Goal: Task Accomplishment & Management: Manage account settings

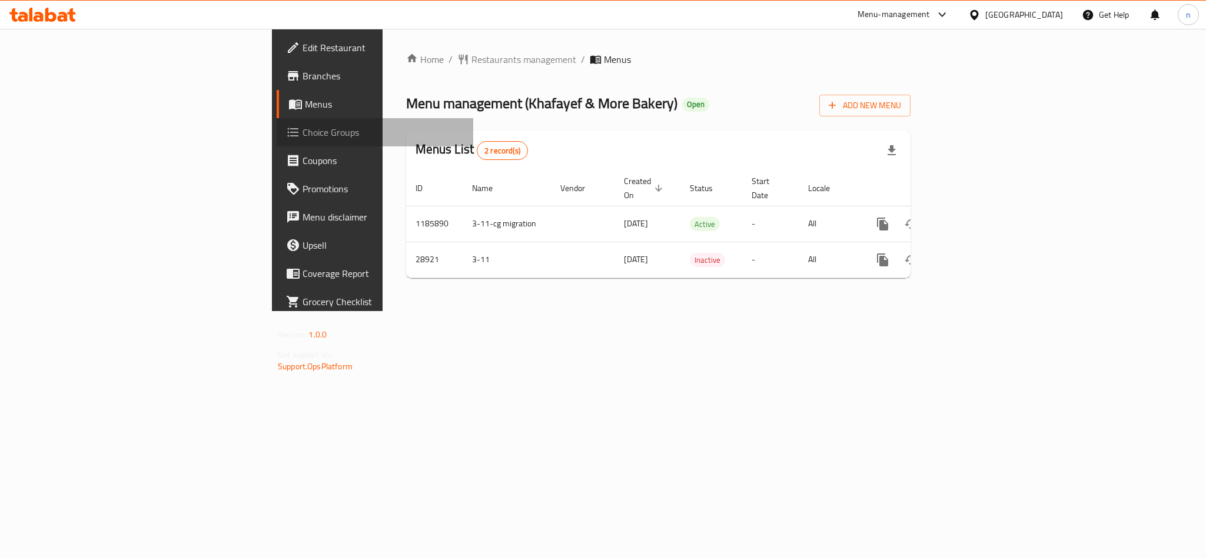
click at [302, 134] on span "Choice Groups" at bounding box center [382, 132] width 161 height 14
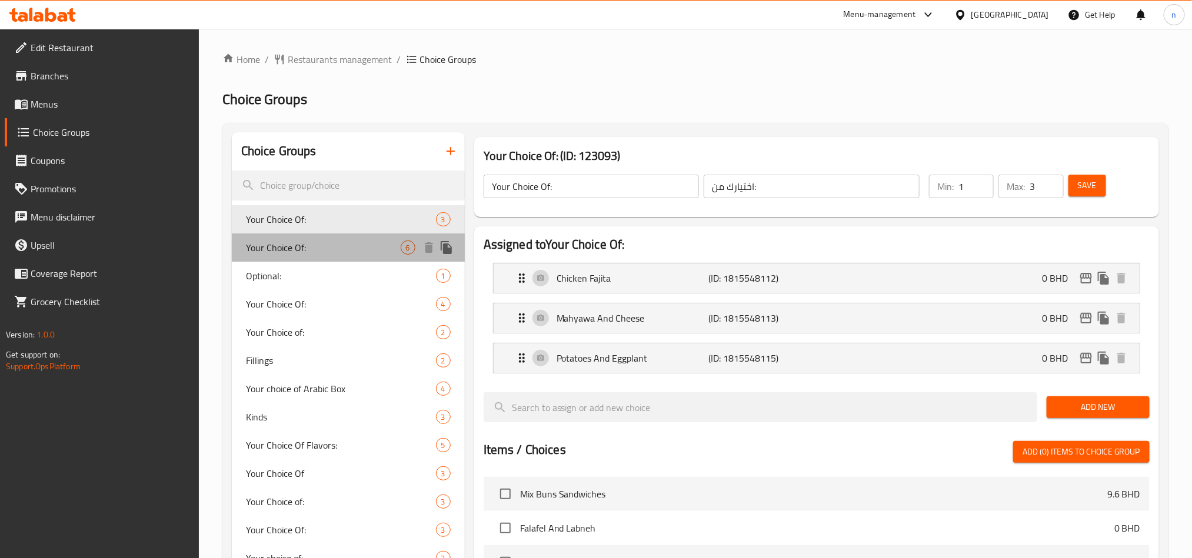
click at [285, 249] on span "Your Choice Of:" at bounding box center [323, 248] width 155 height 14
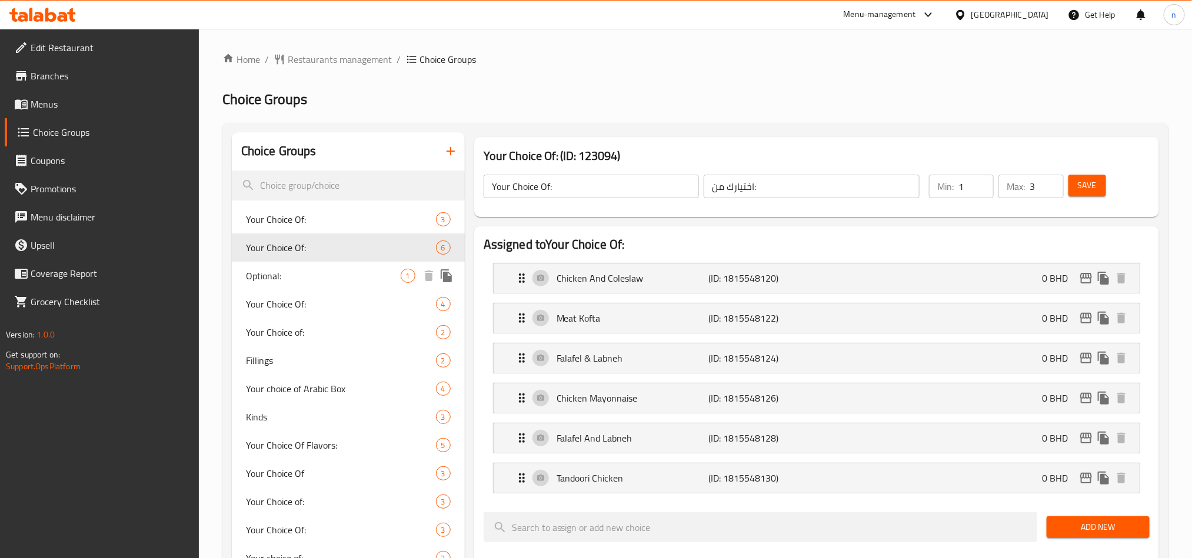
click at [272, 283] on span "Optional:" at bounding box center [323, 276] width 155 height 14
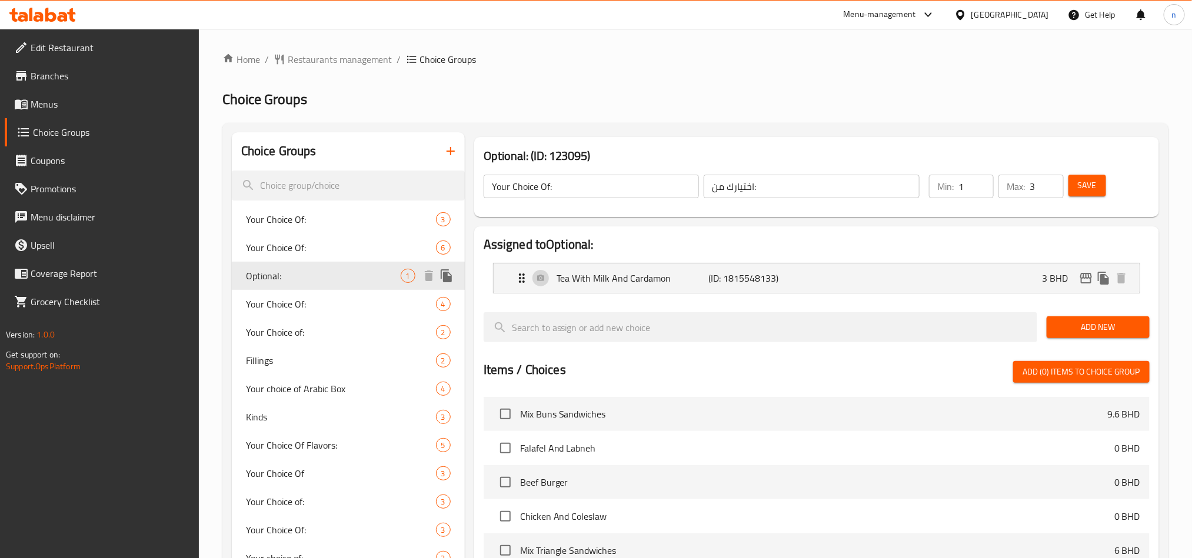
type input "Optional:"
type input "اختيارى:"
type input "0"
click at [283, 305] on span "Your Choice Of:" at bounding box center [323, 304] width 155 height 14
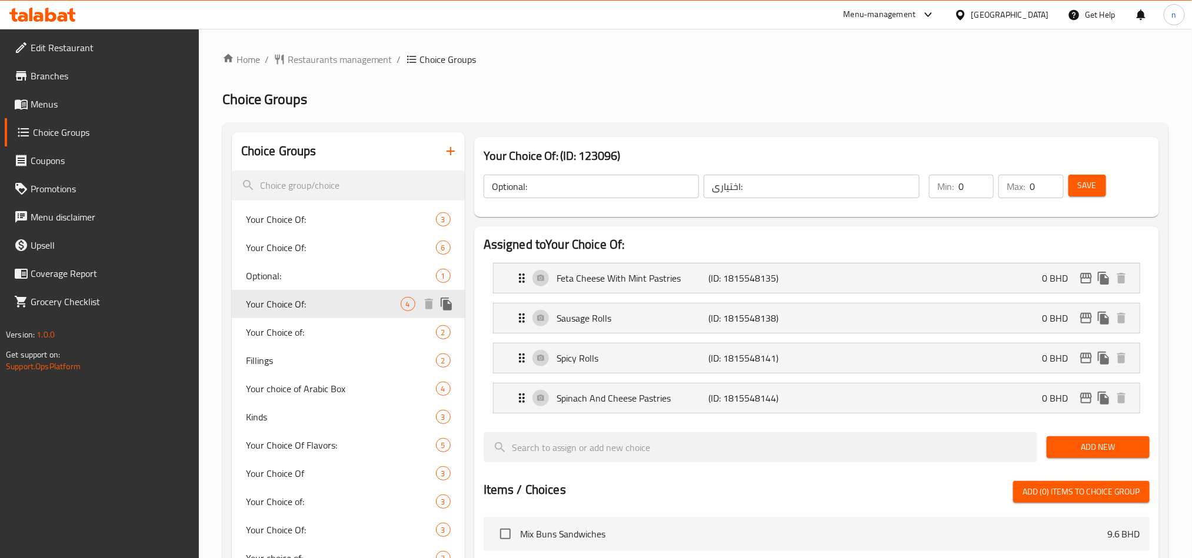
type input "Your Choice Of:"
type input "اختيارك من:"
type input "1"
type input "3"
click at [281, 334] on span "Your Choice of:" at bounding box center [323, 332] width 155 height 14
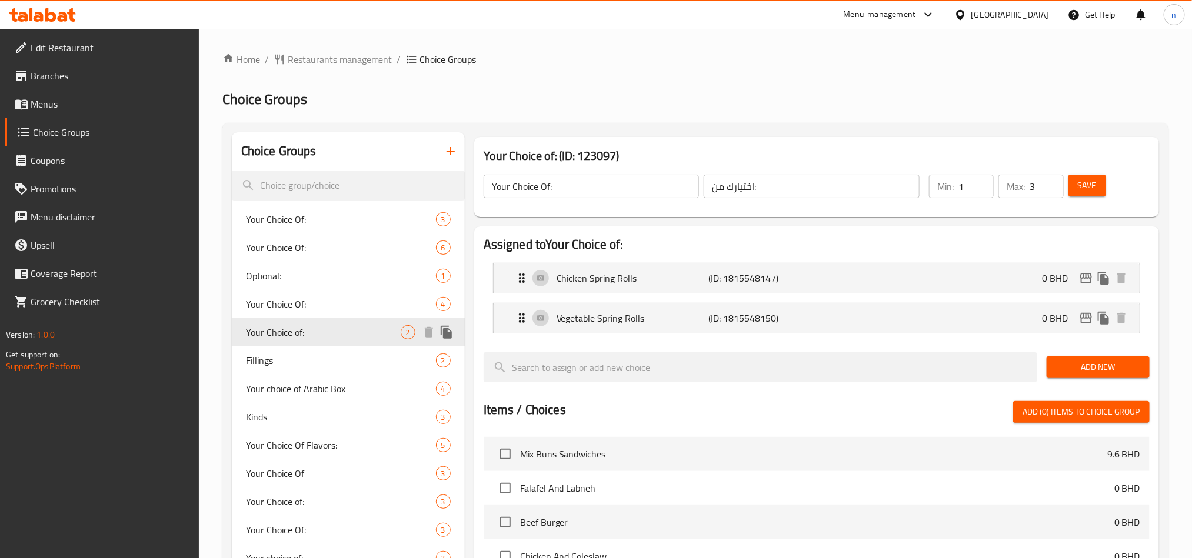
type input "Your Choice of:"
type input "1"
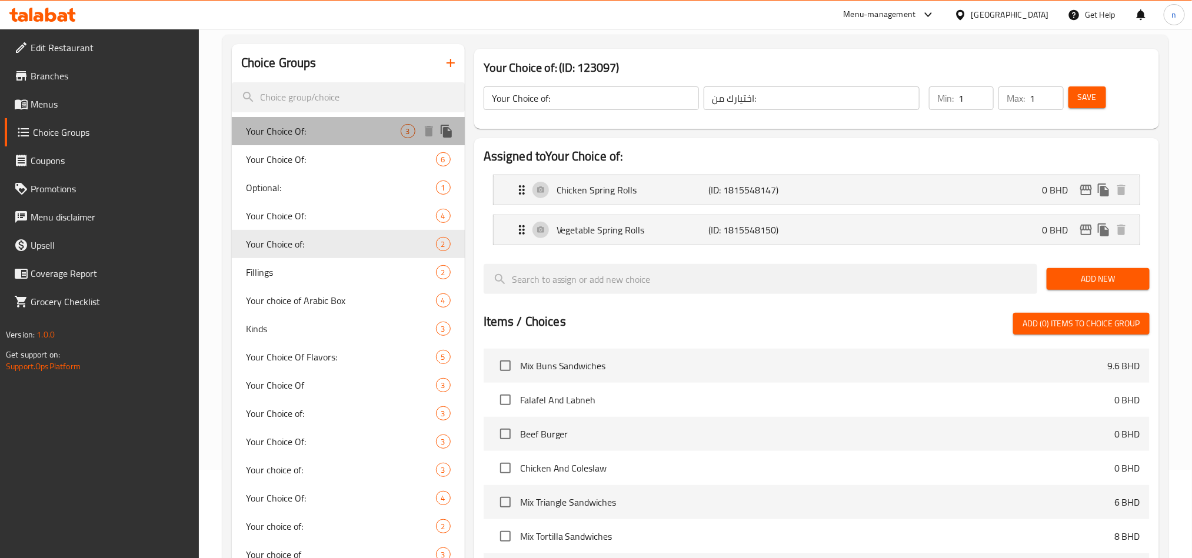
click at [321, 137] on span "Your Choice Of:" at bounding box center [323, 131] width 155 height 14
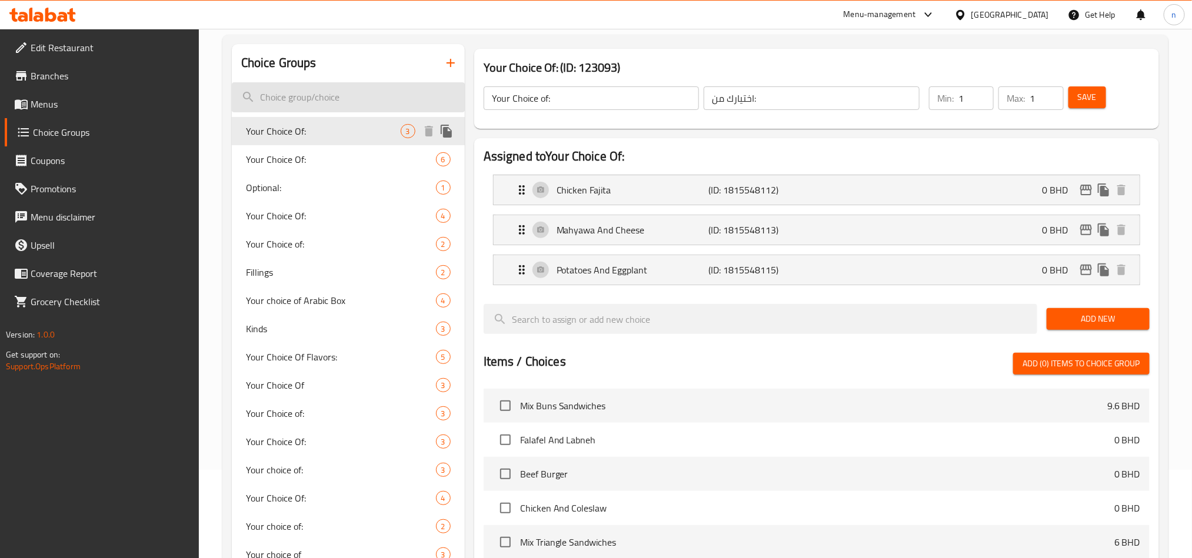
type input "Your Choice Of:"
type input "3"
click at [324, 92] on input "search" at bounding box center [348, 97] width 233 height 30
paste input "26687"
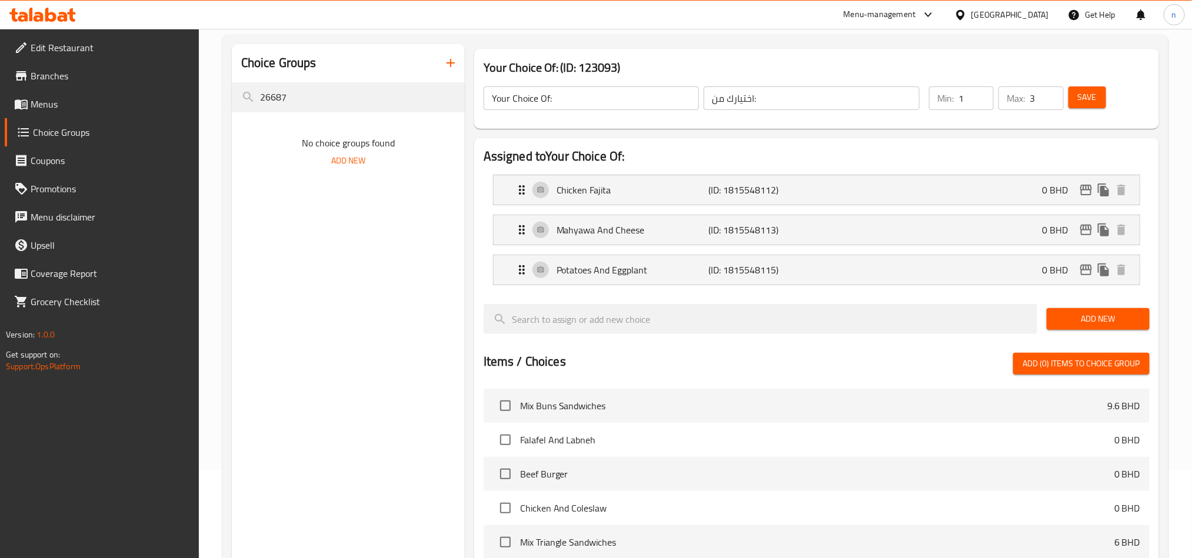
drag, startPoint x: 324, startPoint y: 92, endPoint x: 198, endPoint y: 88, distance: 126.0
click at [198, 88] on div "Edit Restaurant Branches Menus Choice Groups Coupons Promotions Menu disclaimer…" at bounding box center [596, 395] width 1192 height 908
paste input "Your Choice Of"
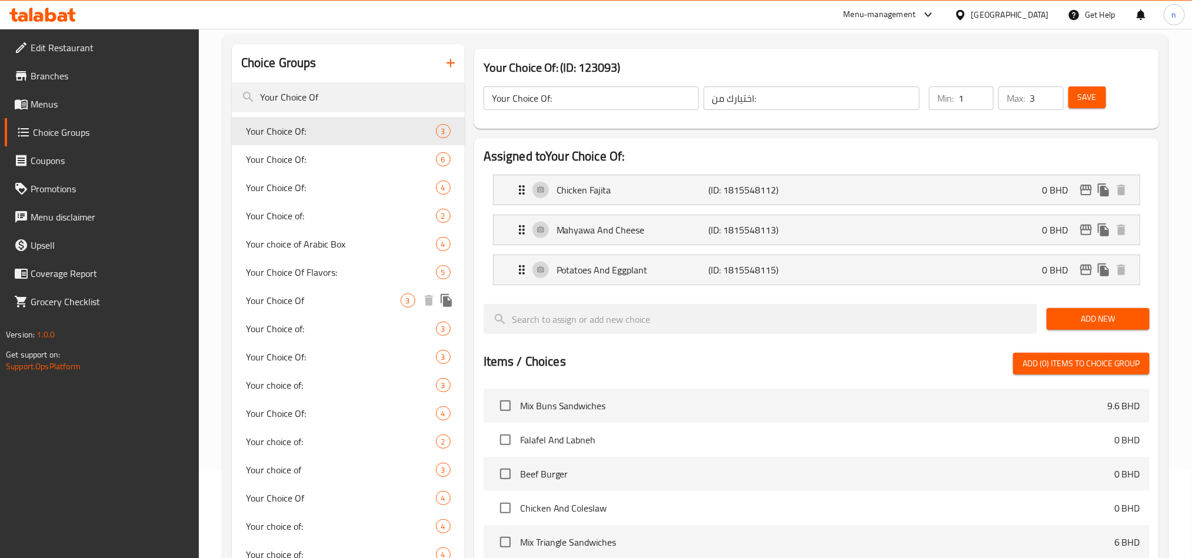
type input "Your Choice Of"
click at [320, 294] on span "Your Choice Of" at bounding box center [323, 301] width 155 height 14
type input "Your Choice Of"
type input "اختيارك من"
type input "1"
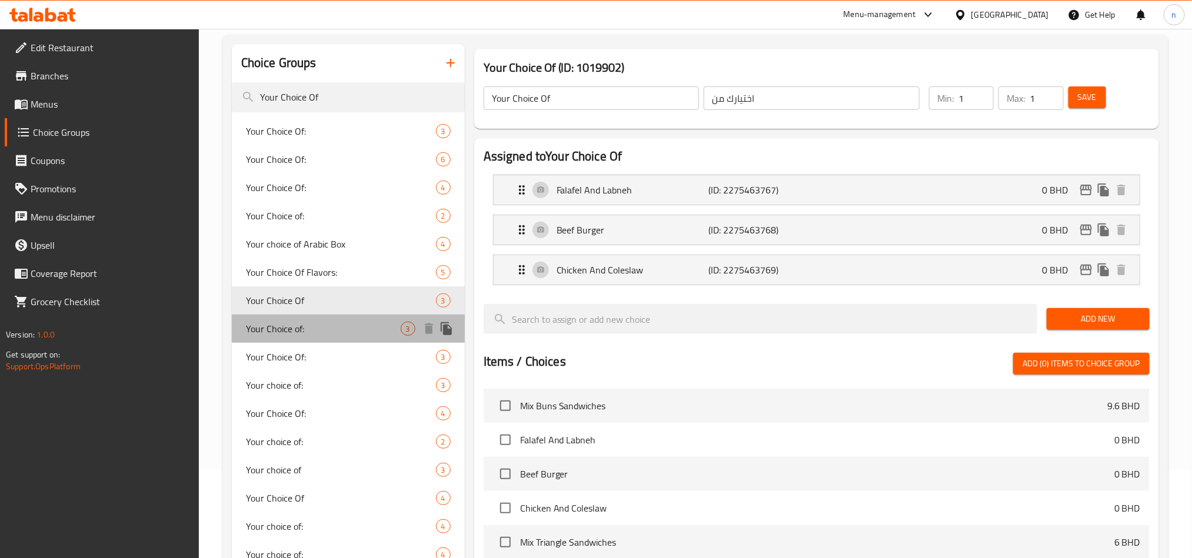
click at [321, 334] on span "Your Choice of:" at bounding box center [323, 329] width 155 height 14
type input "Your Choice of:"
type input "اختيارك من:"
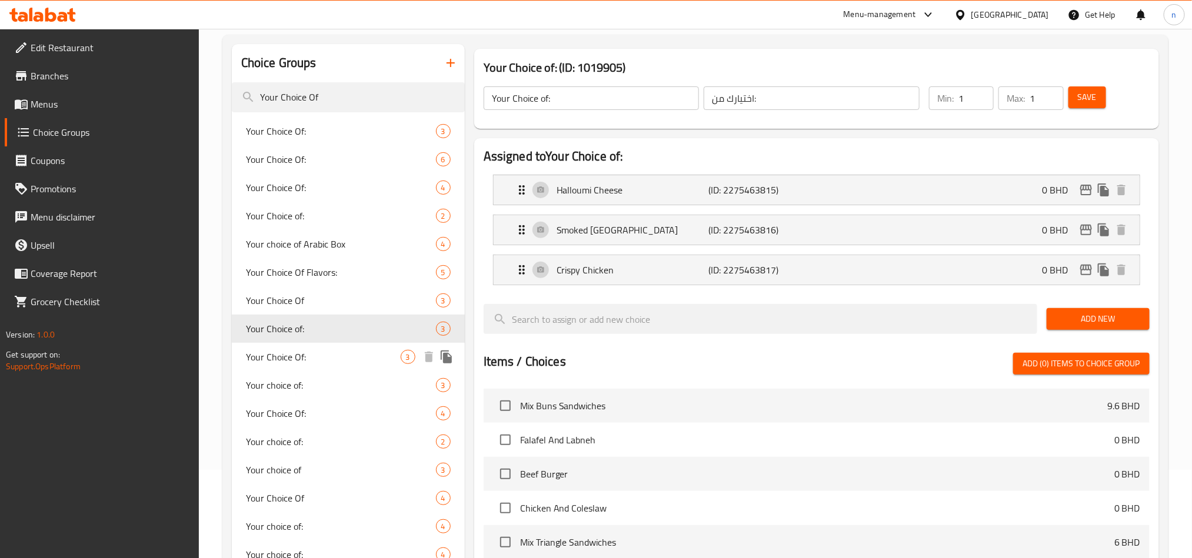
click at [320, 364] on span "Your Choice Of:" at bounding box center [323, 357] width 155 height 14
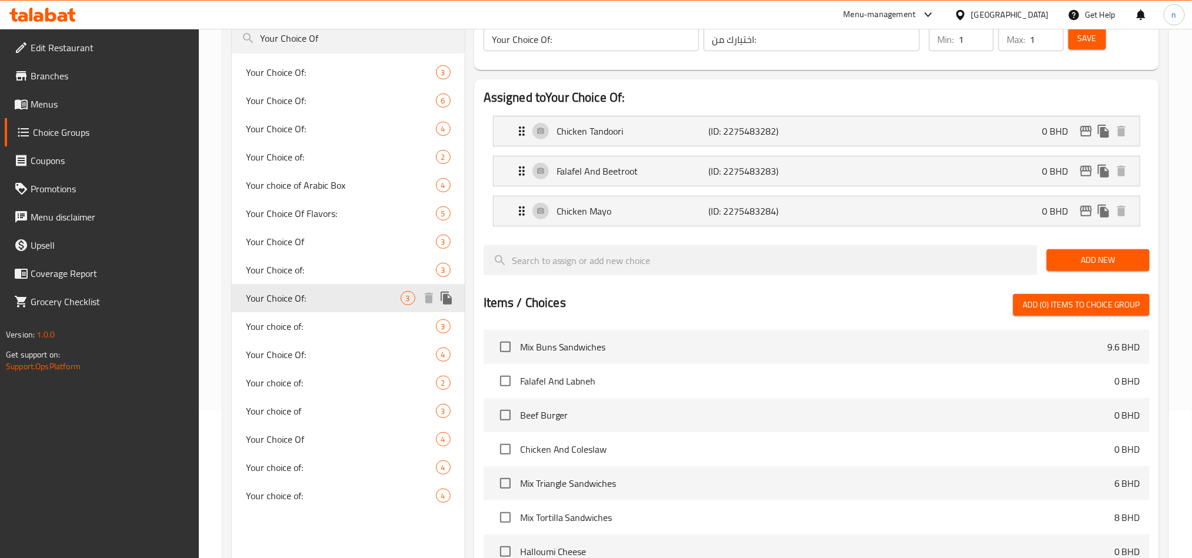
scroll to position [177, 0]
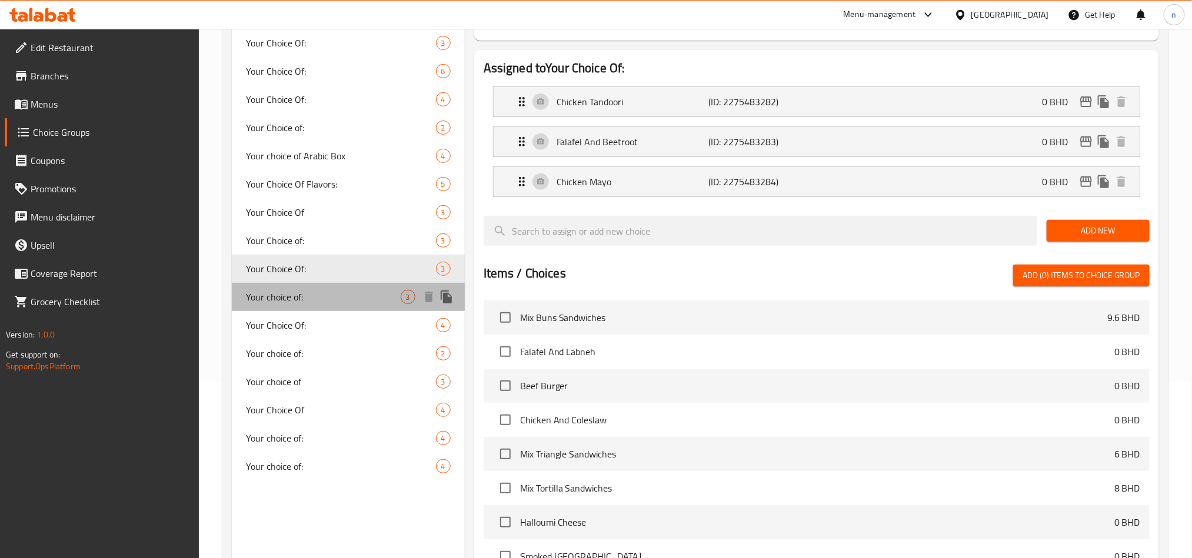
click at [318, 295] on span "Your choice of:" at bounding box center [323, 297] width 155 height 14
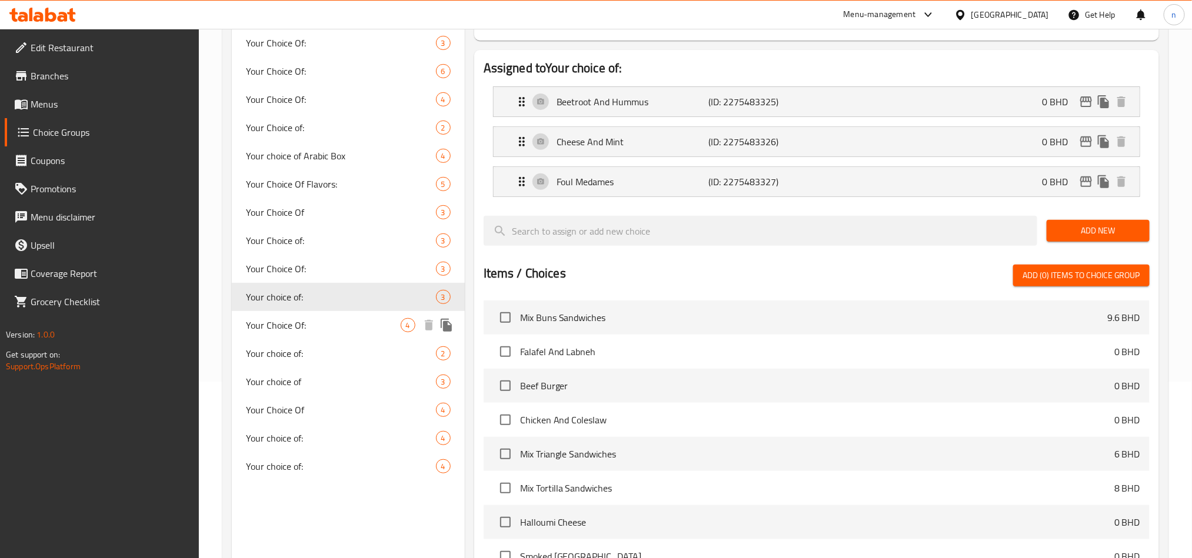
click at [315, 323] on span "Your Choice Of:" at bounding box center [323, 325] width 155 height 14
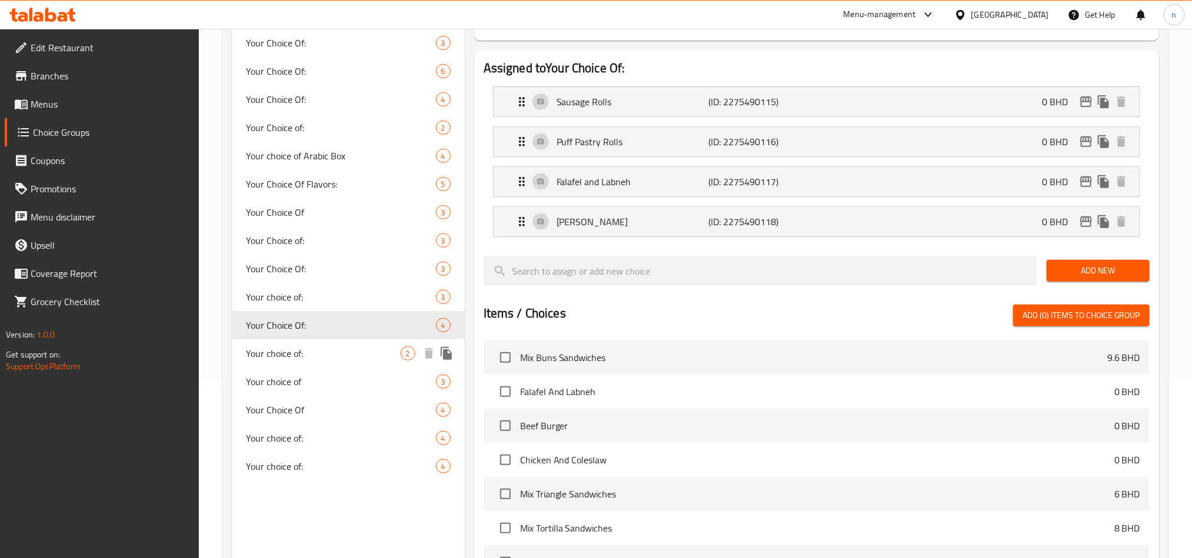
click at [315, 350] on span "Your choice of:" at bounding box center [323, 354] width 155 height 14
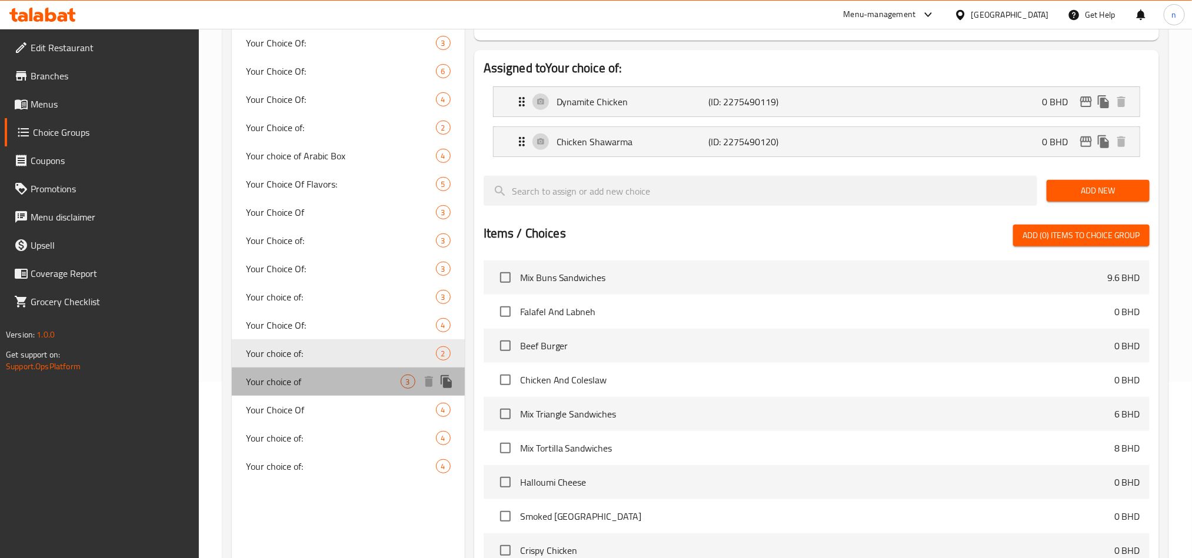
click at [310, 378] on span "Your choice of" at bounding box center [323, 382] width 155 height 14
type input "Your choice of"
type input "اختيارك من"
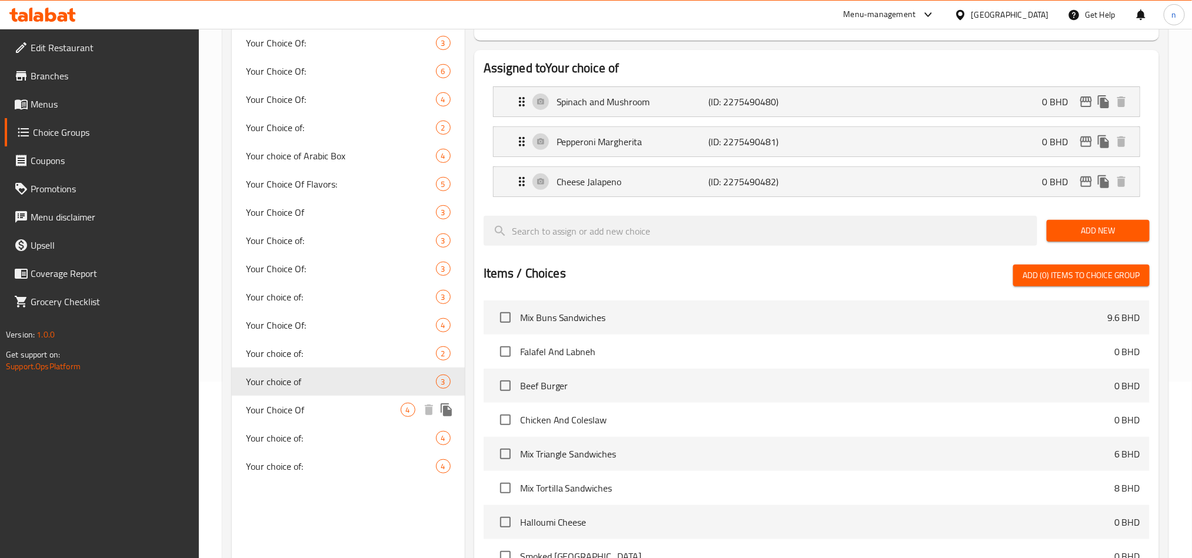
click at [304, 412] on span "Your Choice Of" at bounding box center [323, 410] width 155 height 14
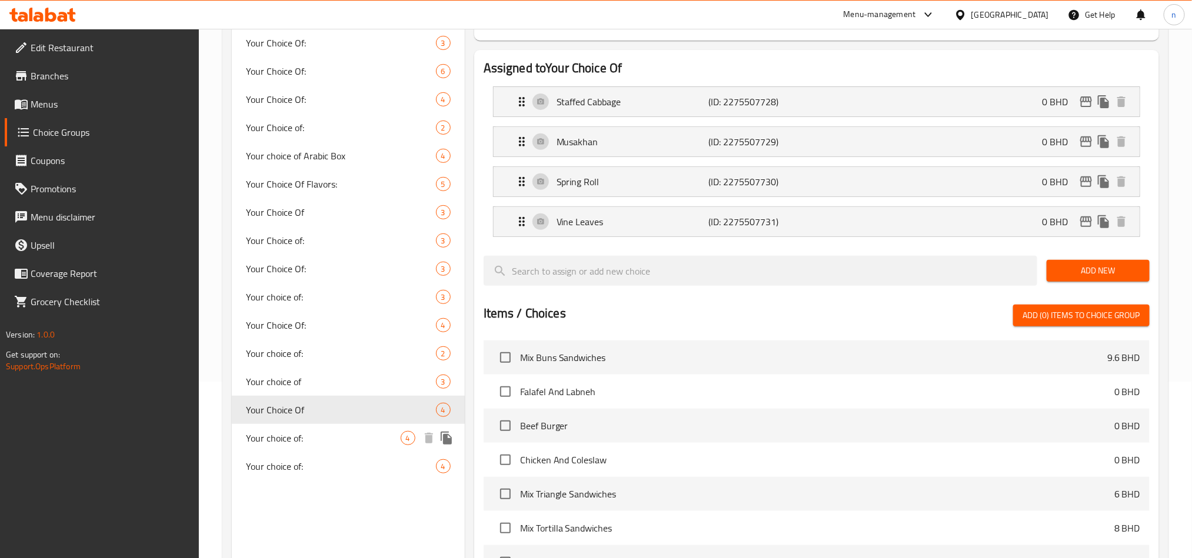
click at [299, 443] on span "Your choice of:" at bounding box center [323, 438] width 155 height 14
type input "Your choice of:"
type input "اختيارك من:"
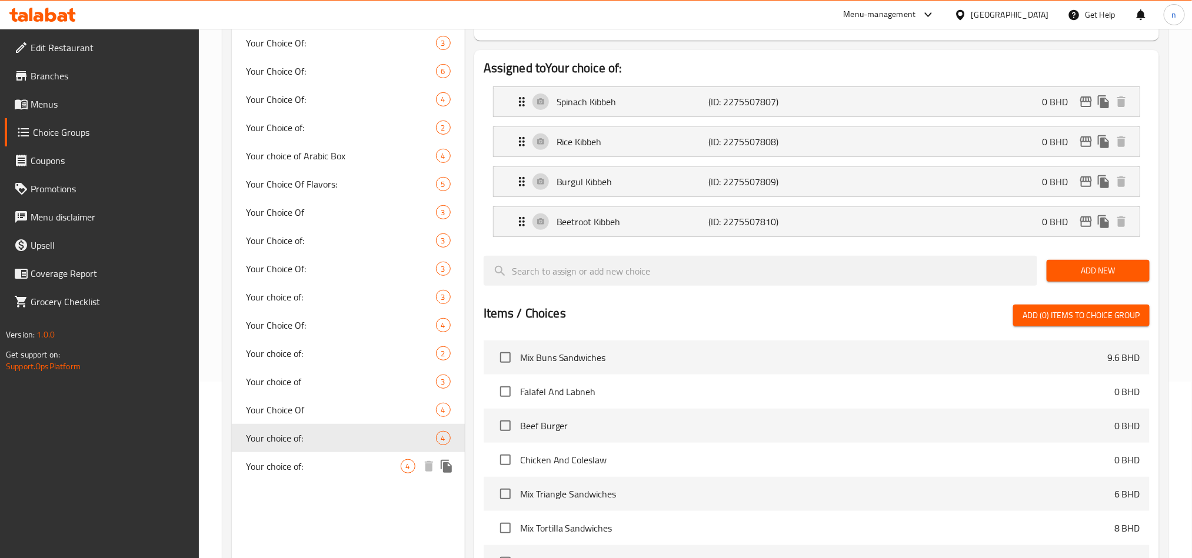
click at [298, 468] on span "Your choice of:" at bounding box center [323, 467] width 155 height 14
type input "3"
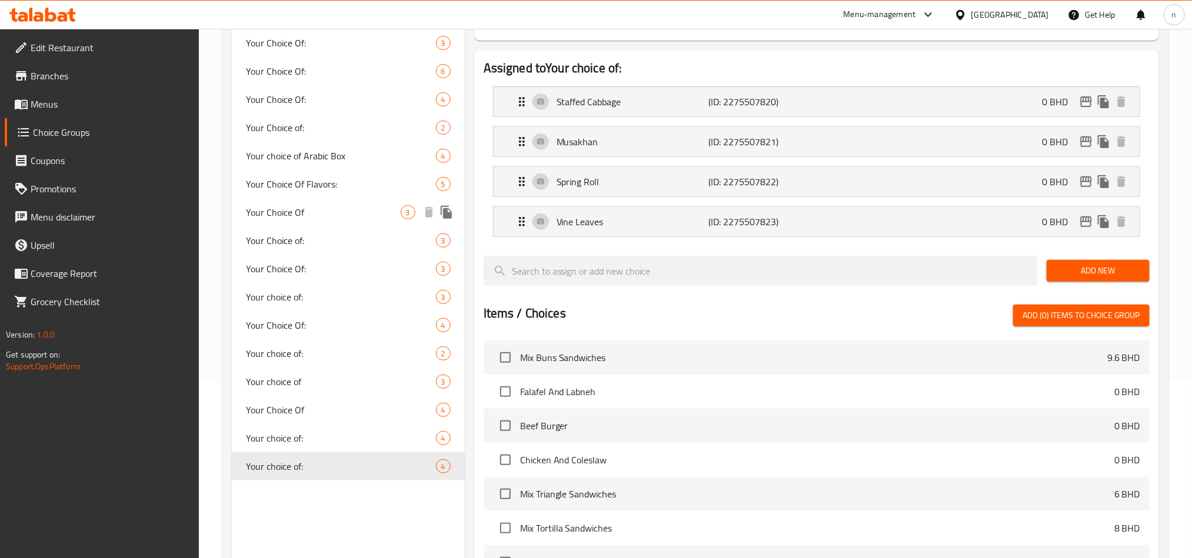
click at [316, 208] on span "Your Choice Of" at bounding box center [323, 212] width 155 height 14
type input "Your Choice Of"
type input "اختيارك من"
type input "1"
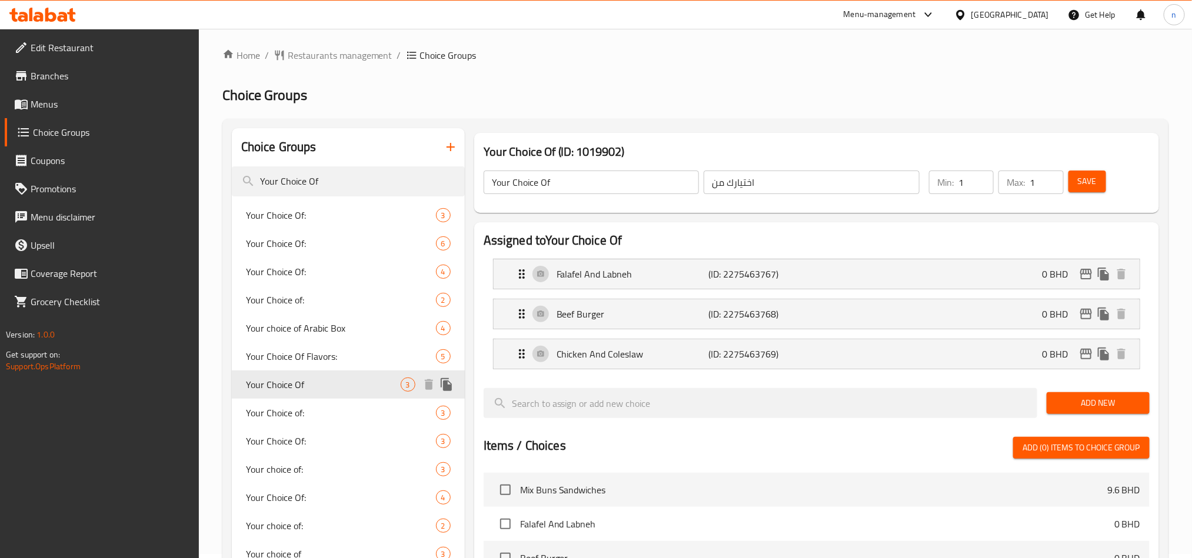
scroll to position [0, 0]
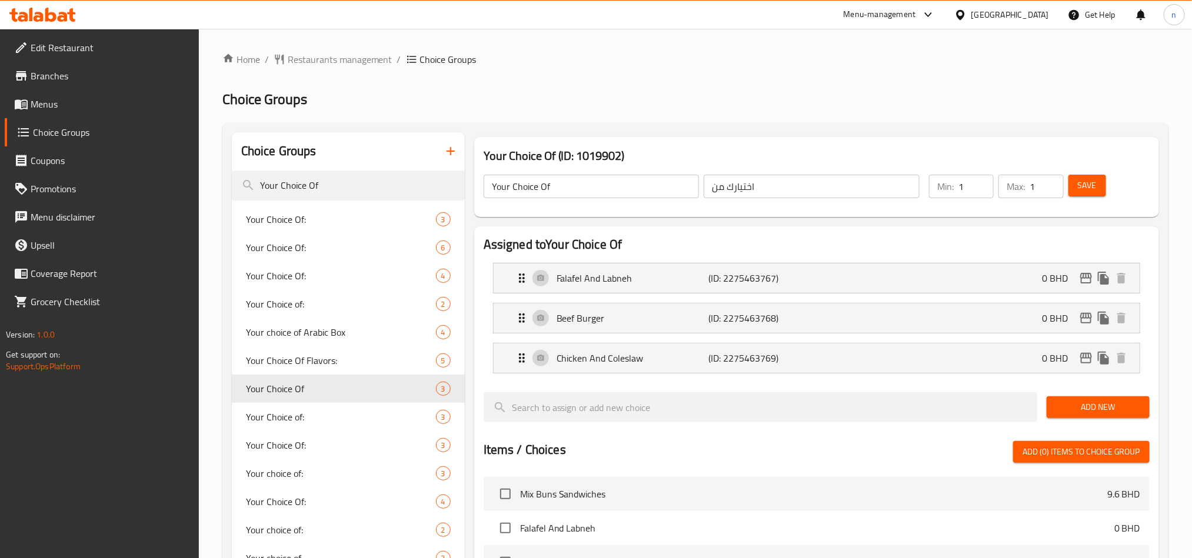
click at [48, 13] on icon at bounding box center [50, 15] width 11 height 14
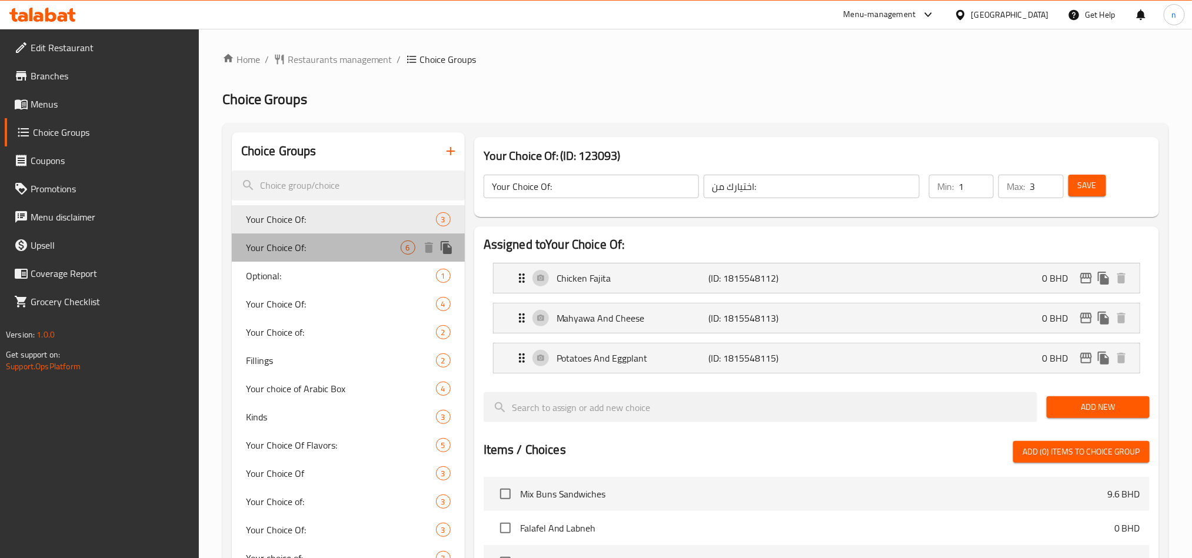
click at [278, 251] on span "Your Choice Of:" at bounding box center [323, 248] width 155 height 14
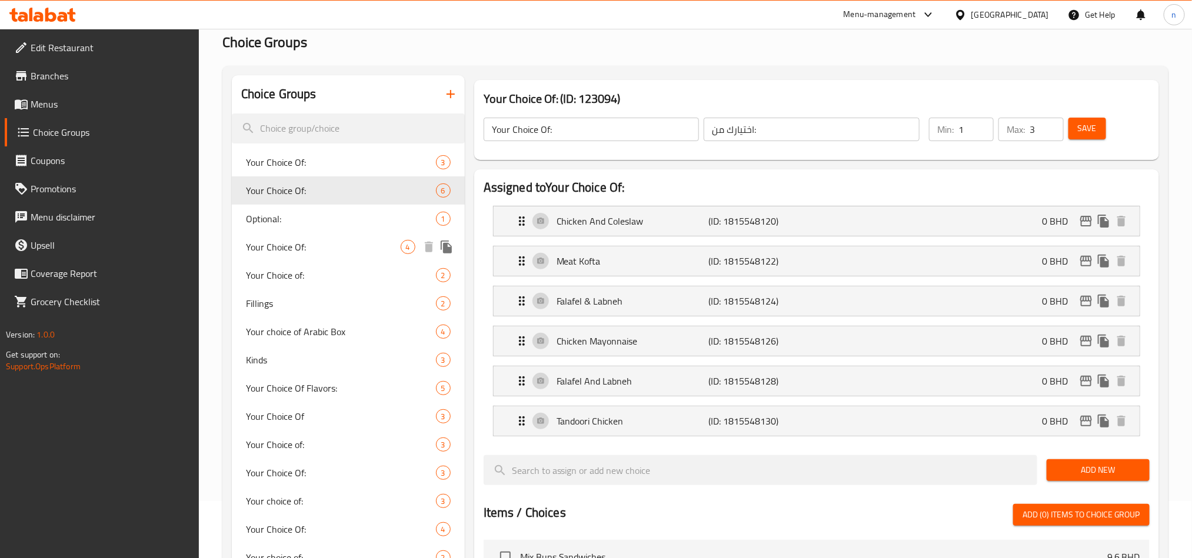
scroll to position [88, 0]
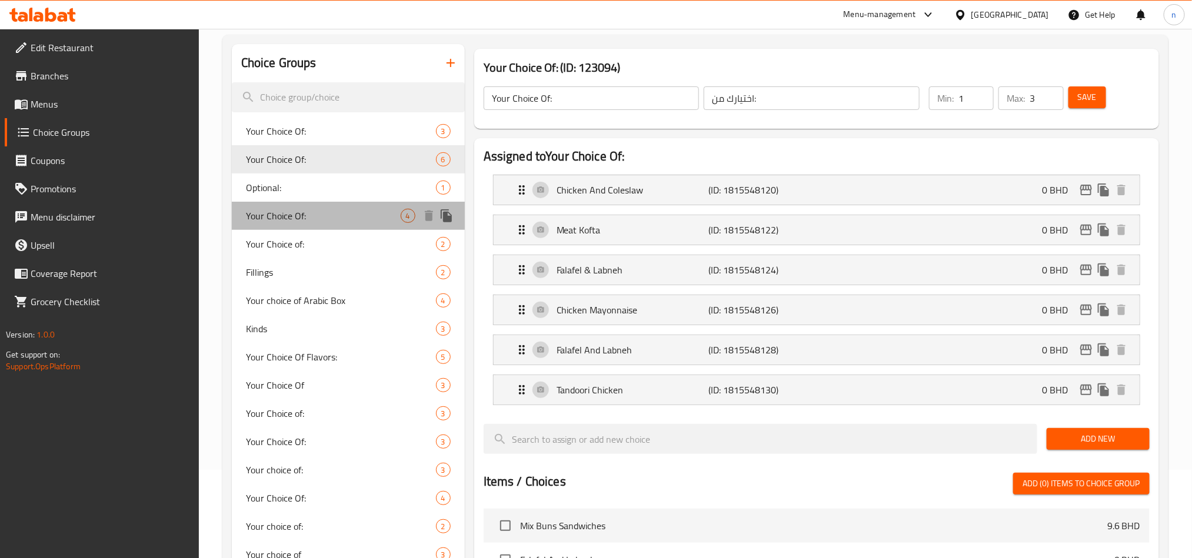
click at [308, 217] on span "Your Choice Of:" at bounding box center [323, 216] width 155 height 14
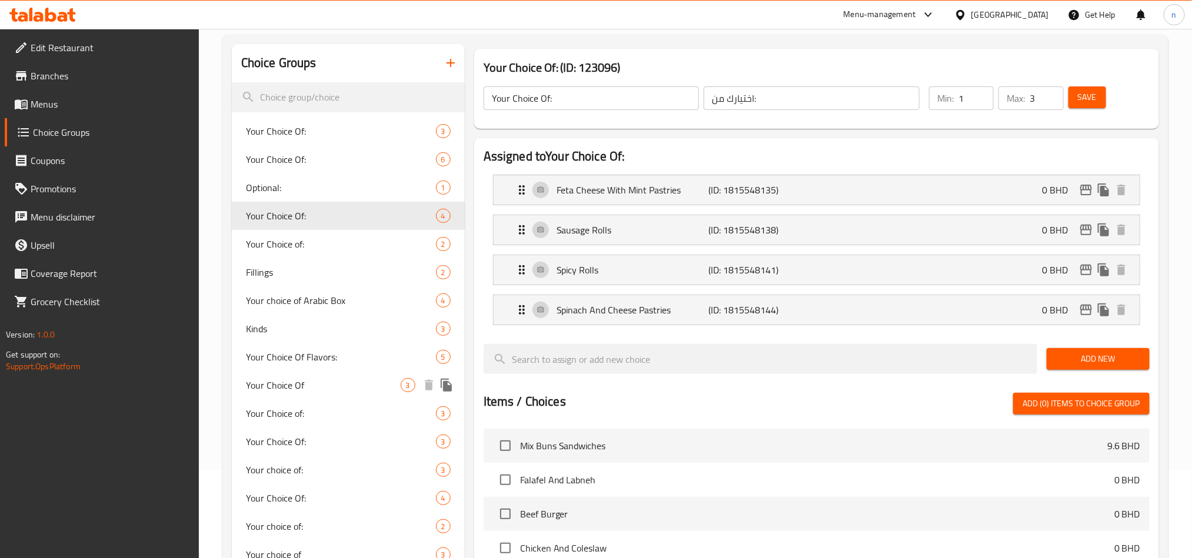
click at [320, 393] on div "Your Choice Of 3" at bounding box center [348, 385] width 233 height 28
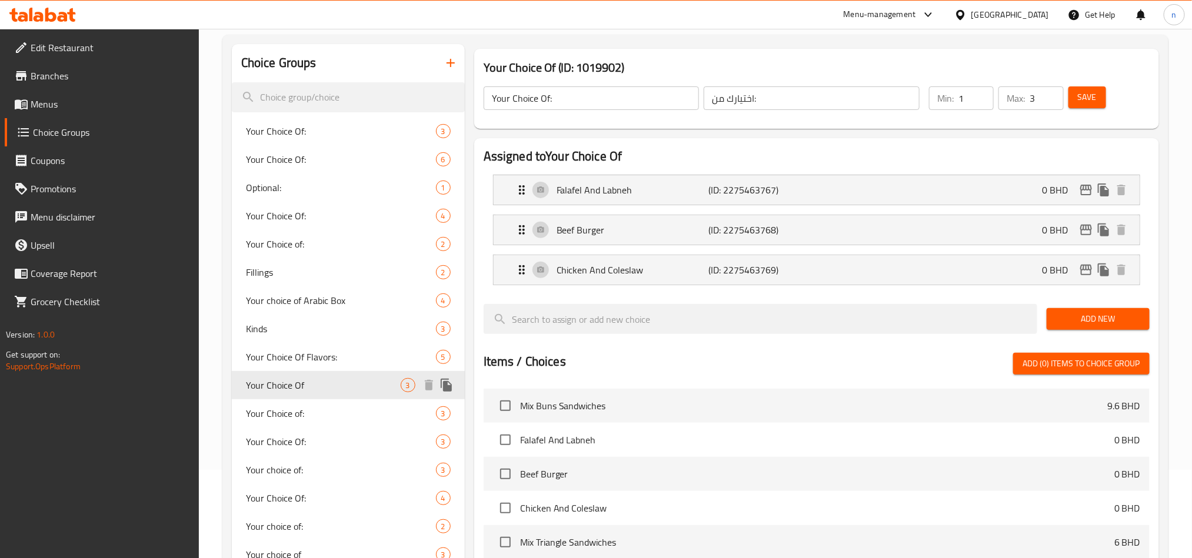
type input "Your Choice Of"
type input "اختيارك من"
click at [311, 410] on span "Your Choice of:" at bounding box center [323, 414] width 155 height 14
type input "Your Choice of:"
type input "اختيارك من:"
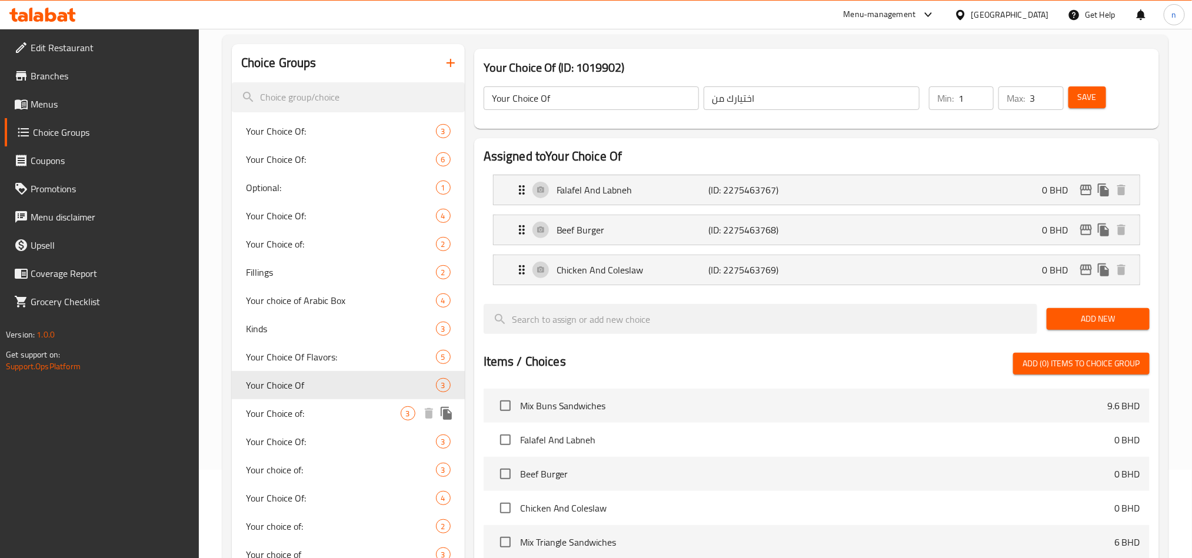
type input "1"
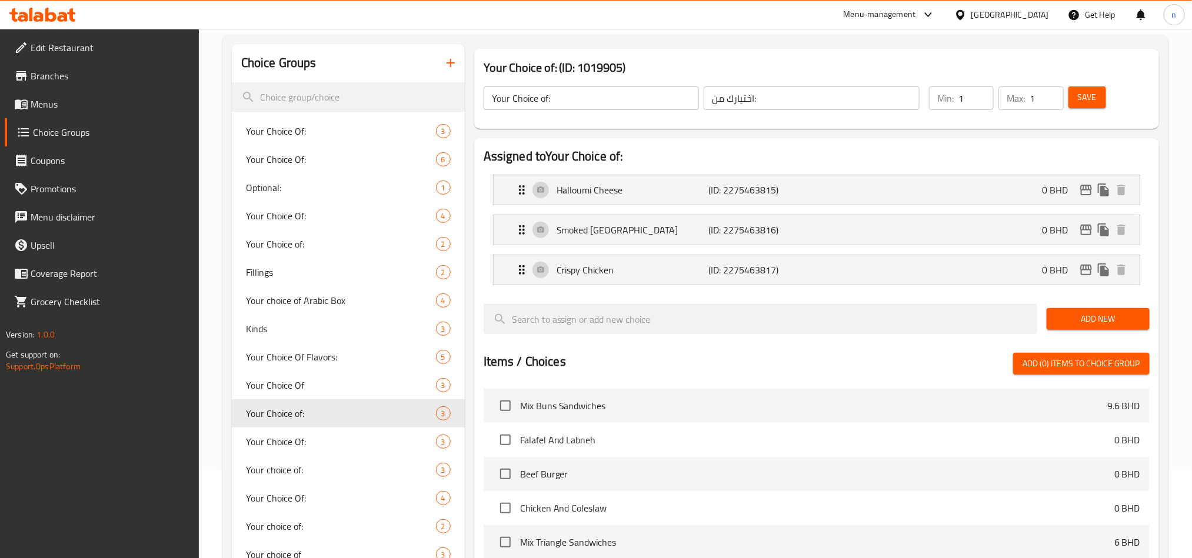
click at [1022, 14] on div "[GEOGRAPHIC_DATA]" at bounding box center [1011, 14] width 78 height 13
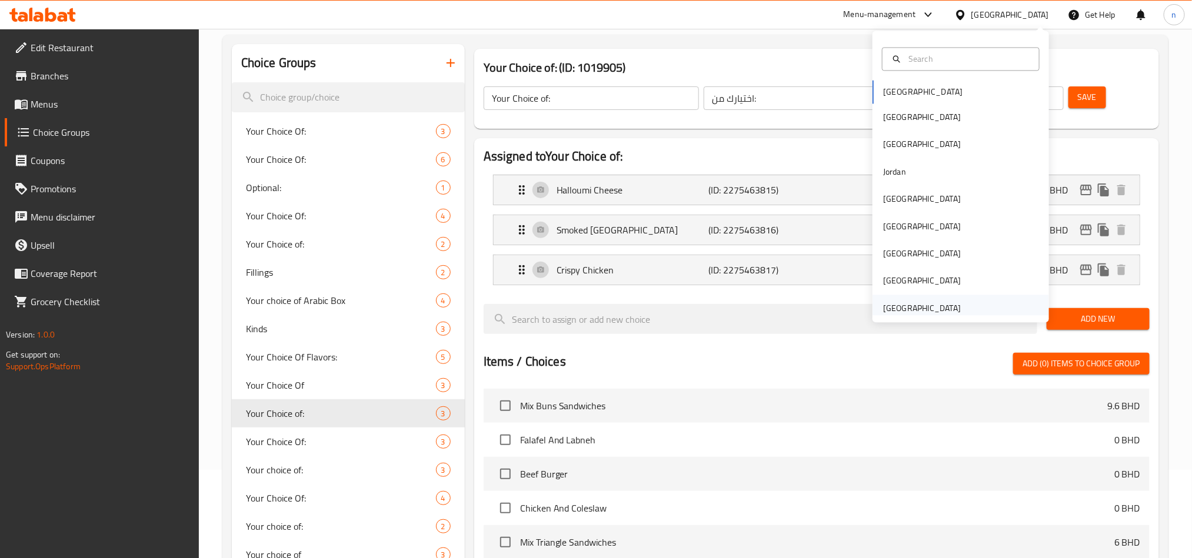
click at [945, 315] on div "[GEOGRAPHIC_DATA]" at bounding box center [922, 308] width 78 height 13
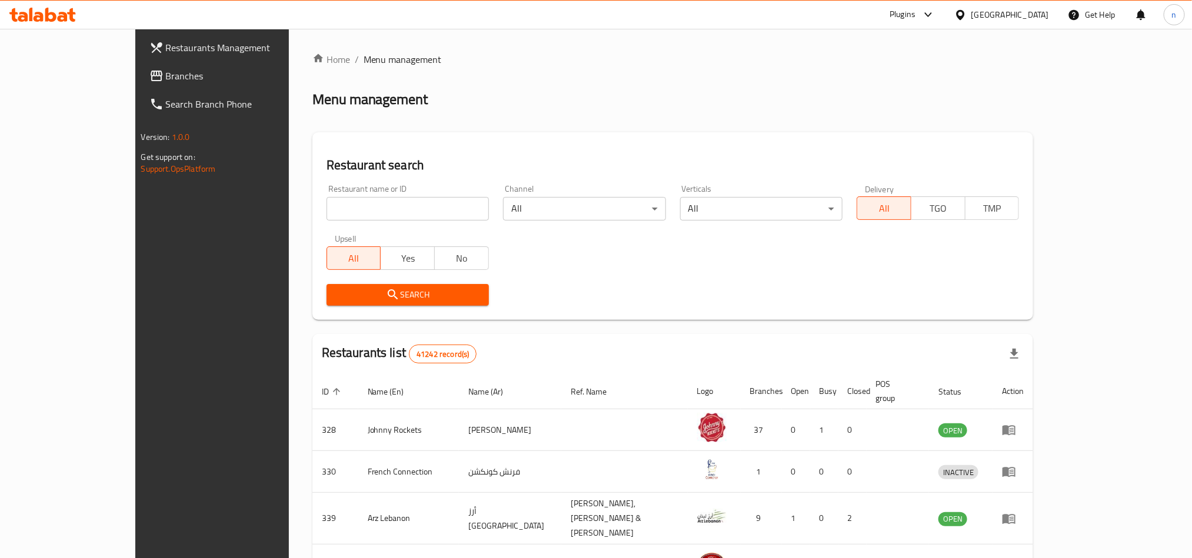
click at [166, 78] on span "Branches" at bounding box center [245, 76] width 159 height 14
